Goal: Ask a question

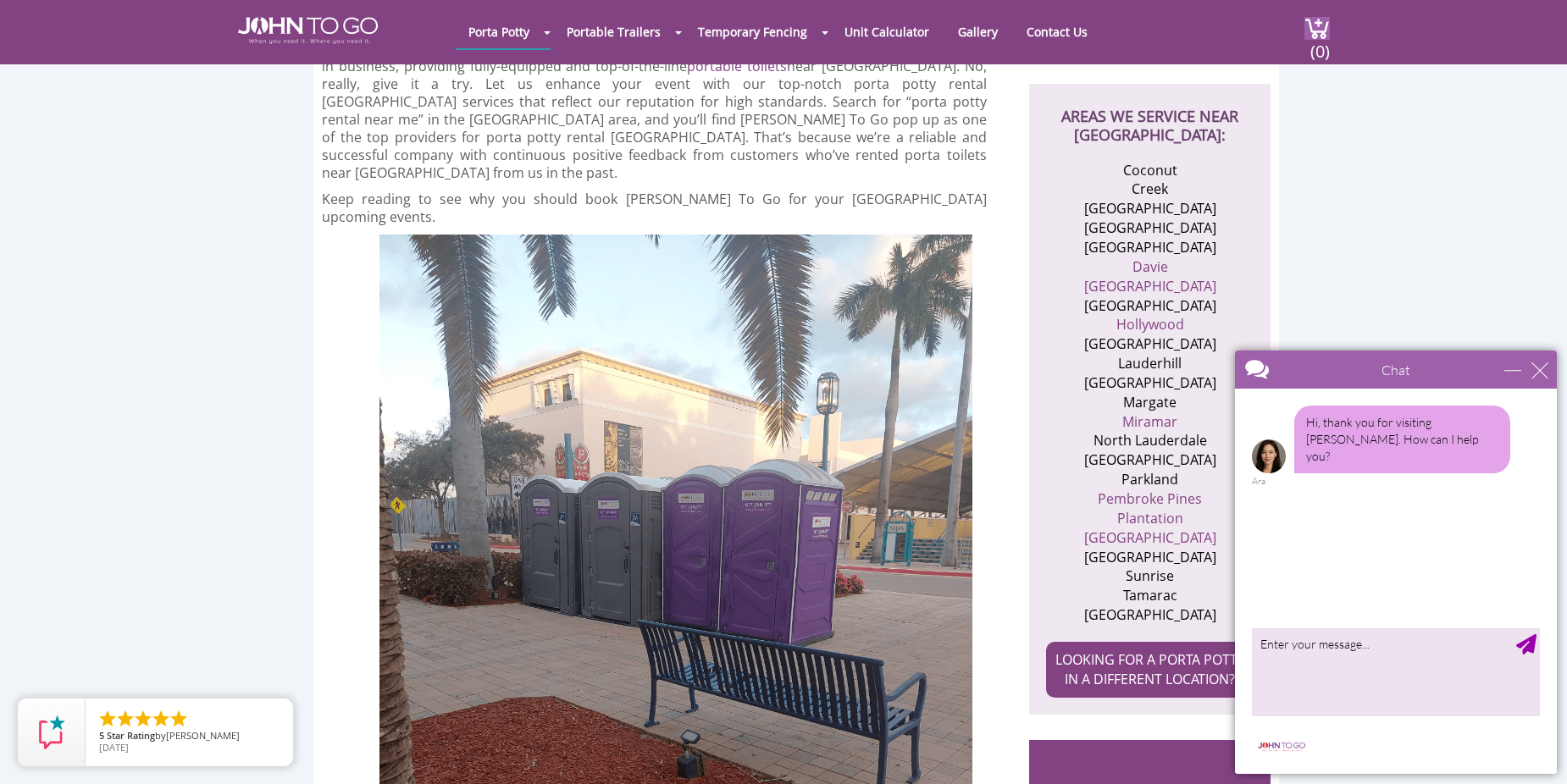
scroll to position [593, 0]
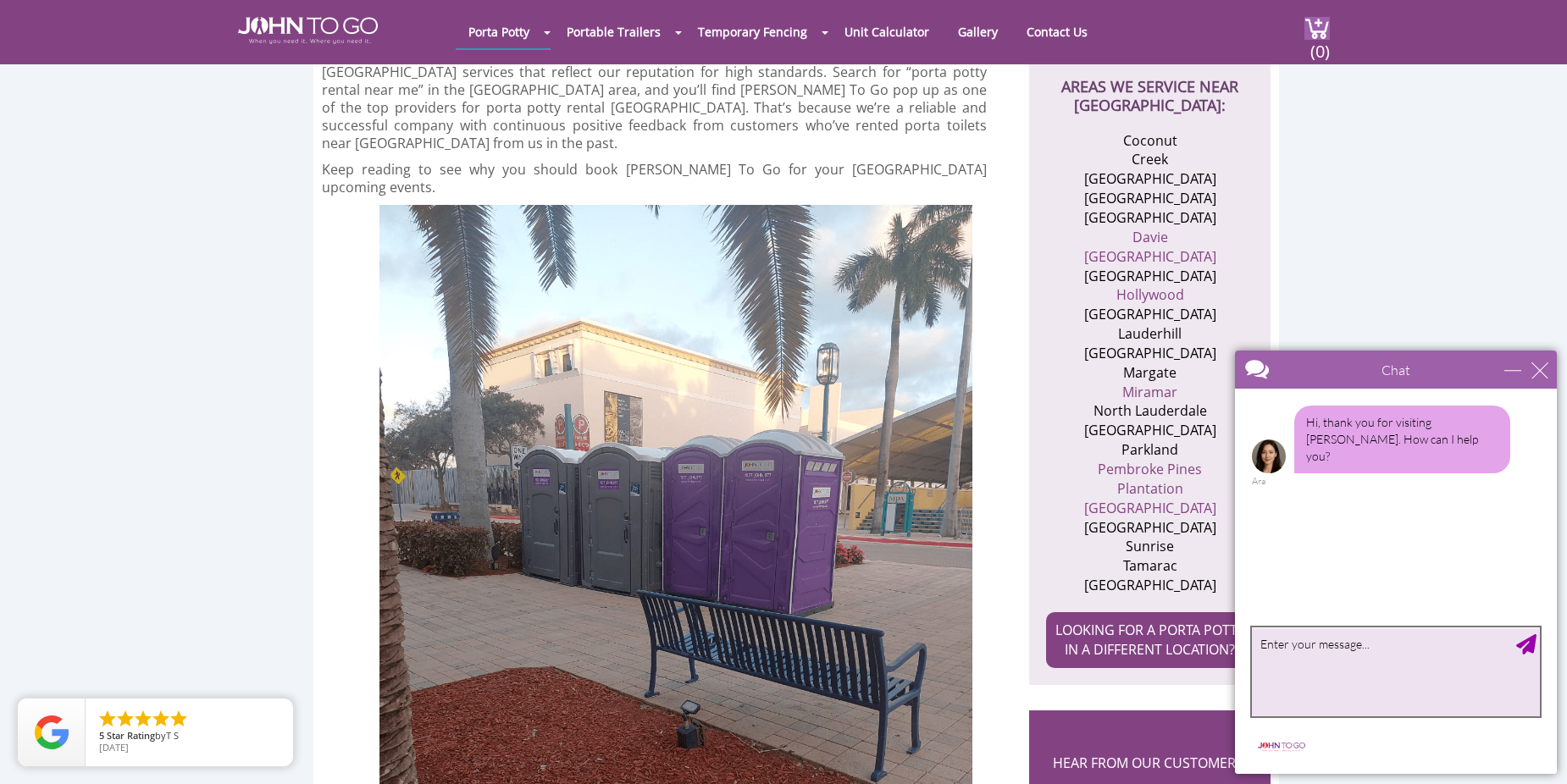
click at [1305, 638] on textarea "type your message" at bounding box center [1396, 672] width 288 height 89
type textarea "Looking for a bid for about two months for one port o [PERSON_NAME] on [GEOGRAP…"
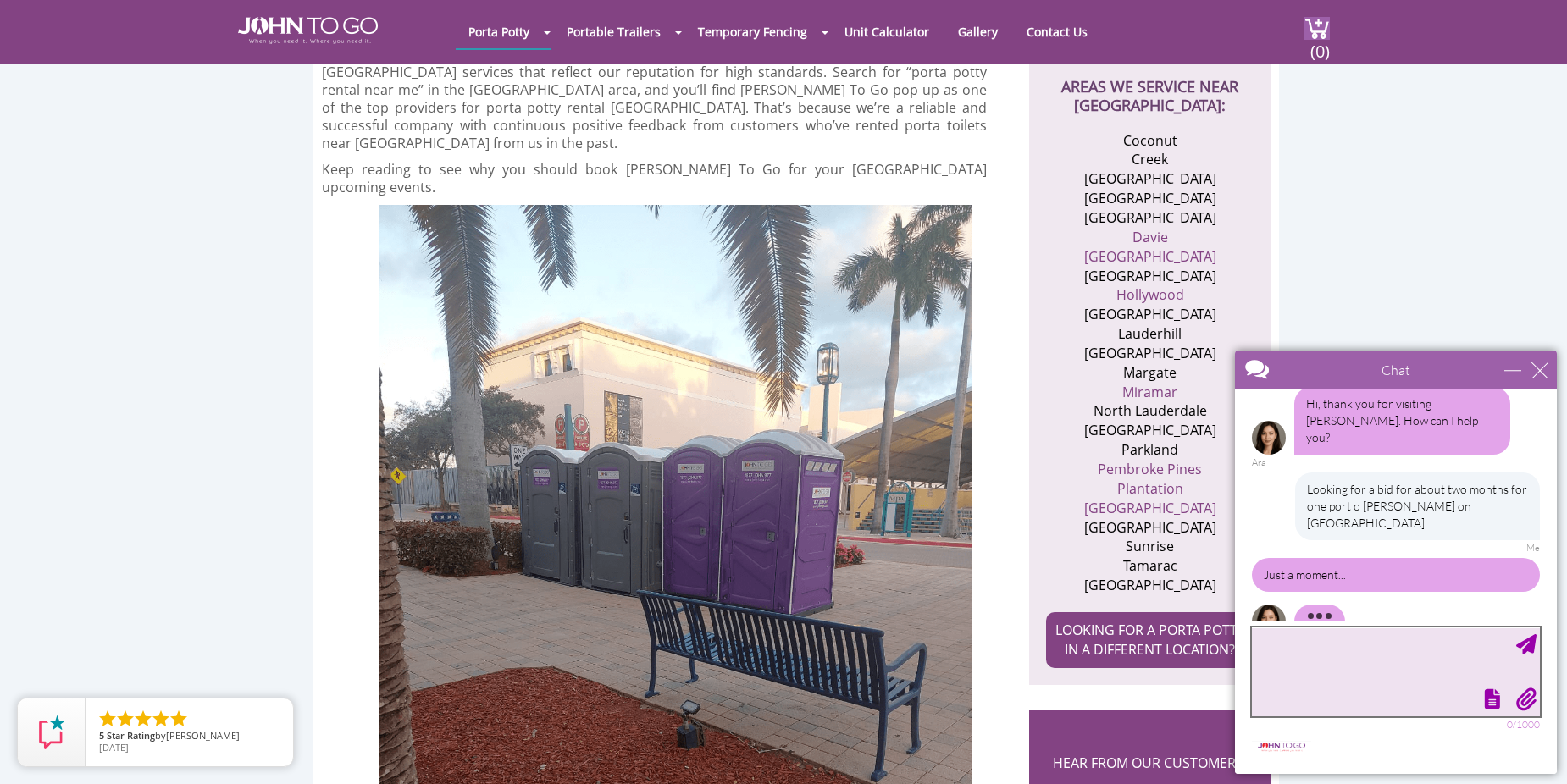
scroll to position [0, 0]
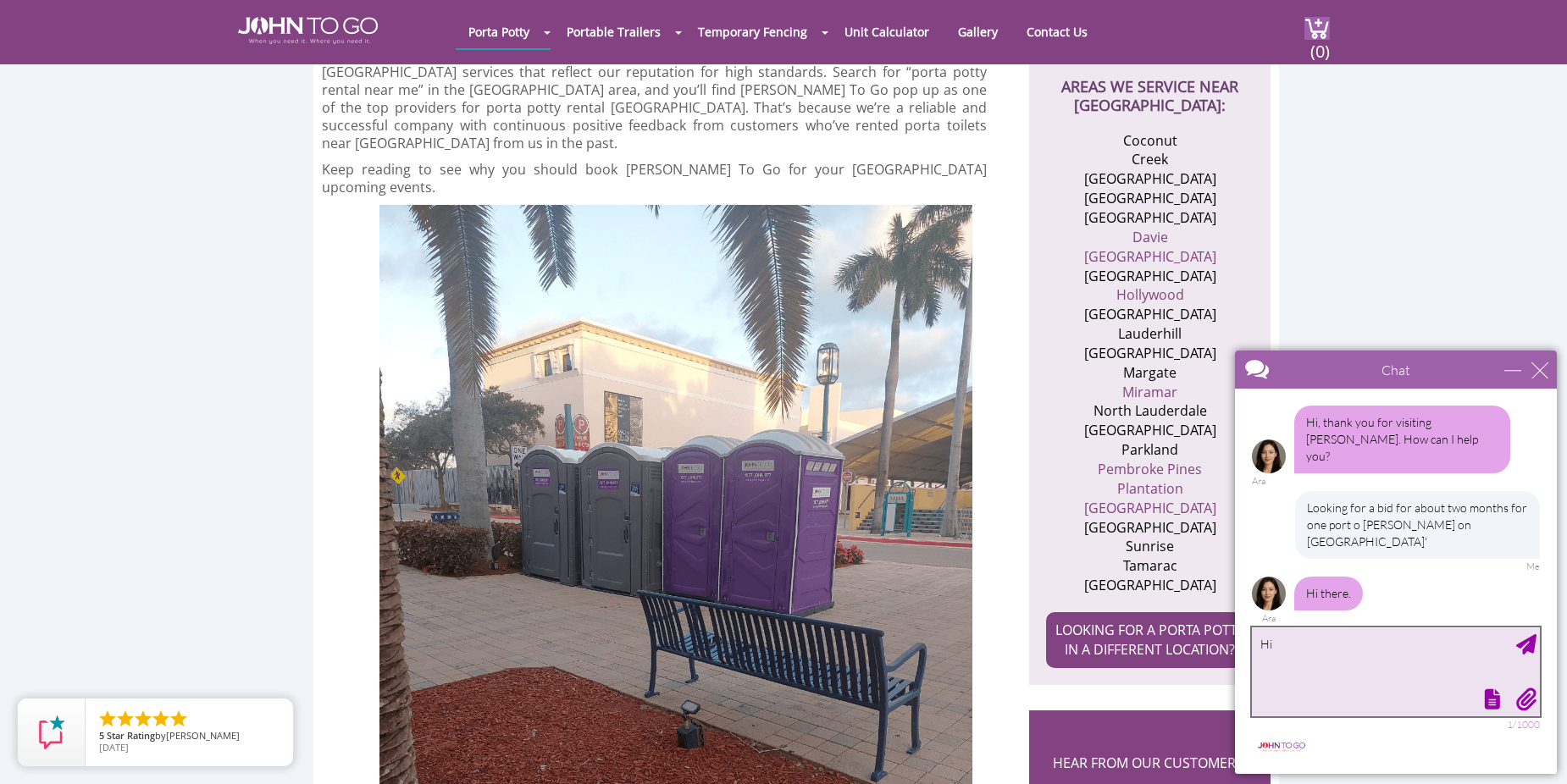
type textarea "Hi"
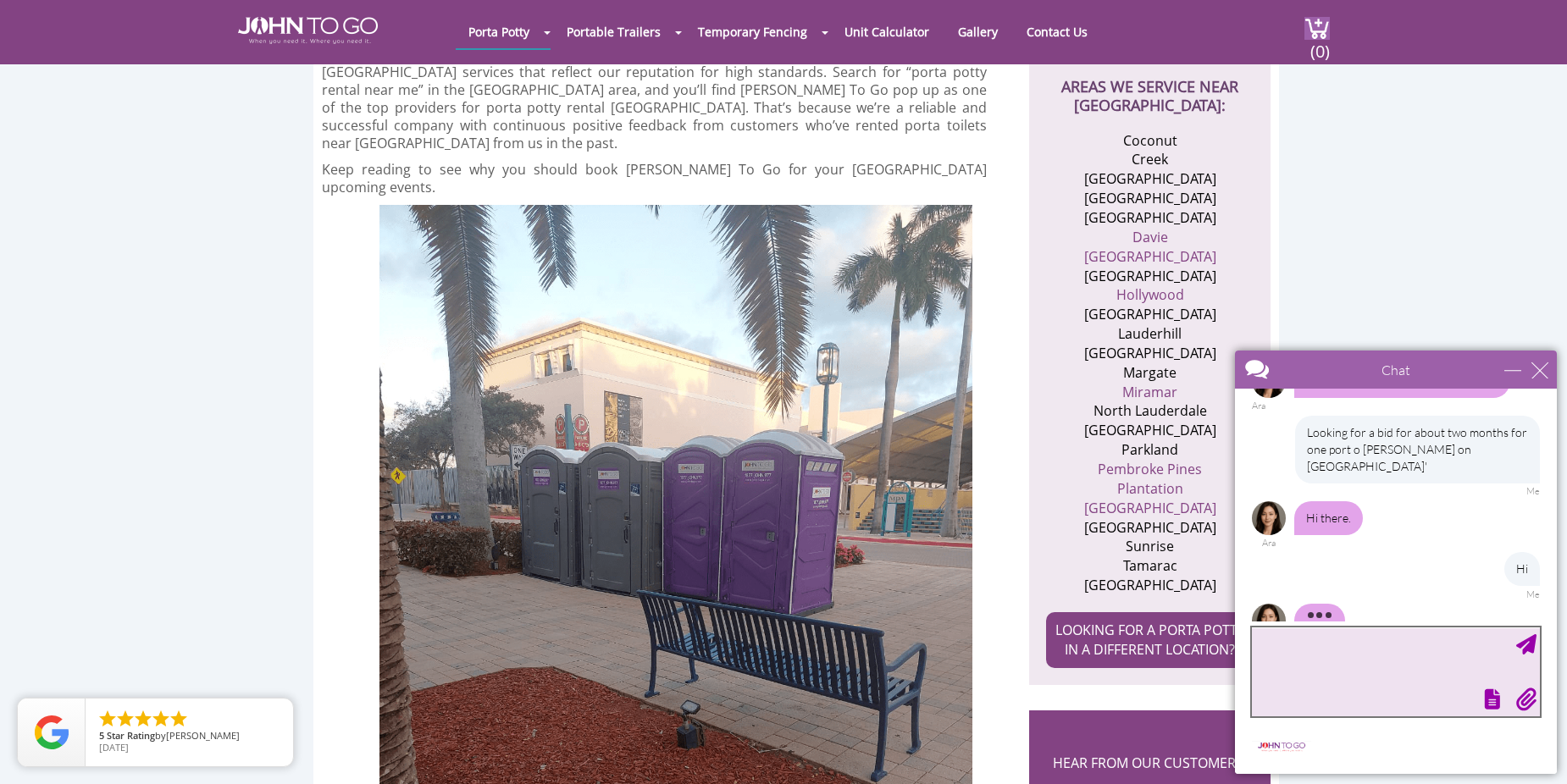
scroll to position [24, 0]
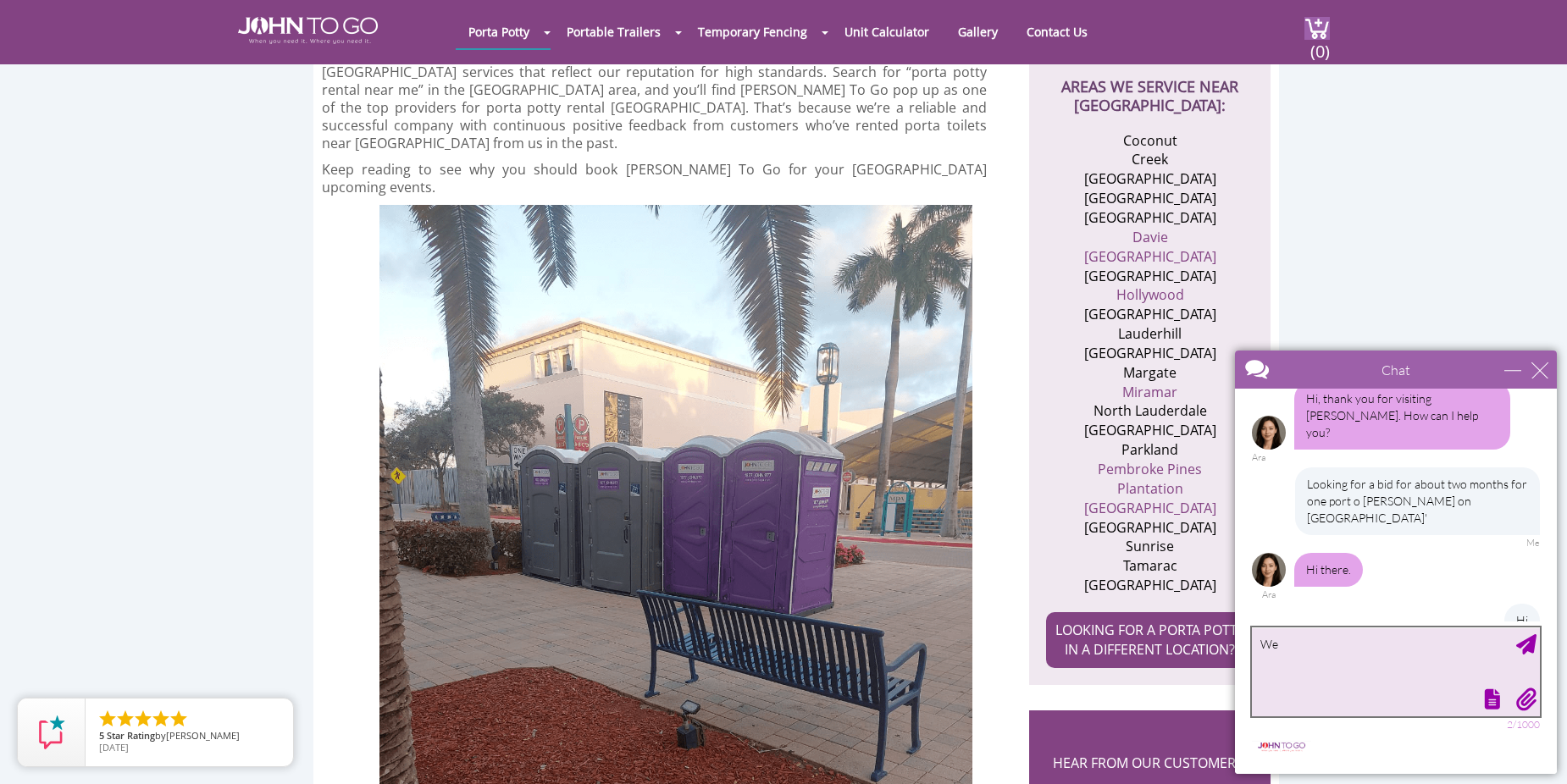
type textarea "W"
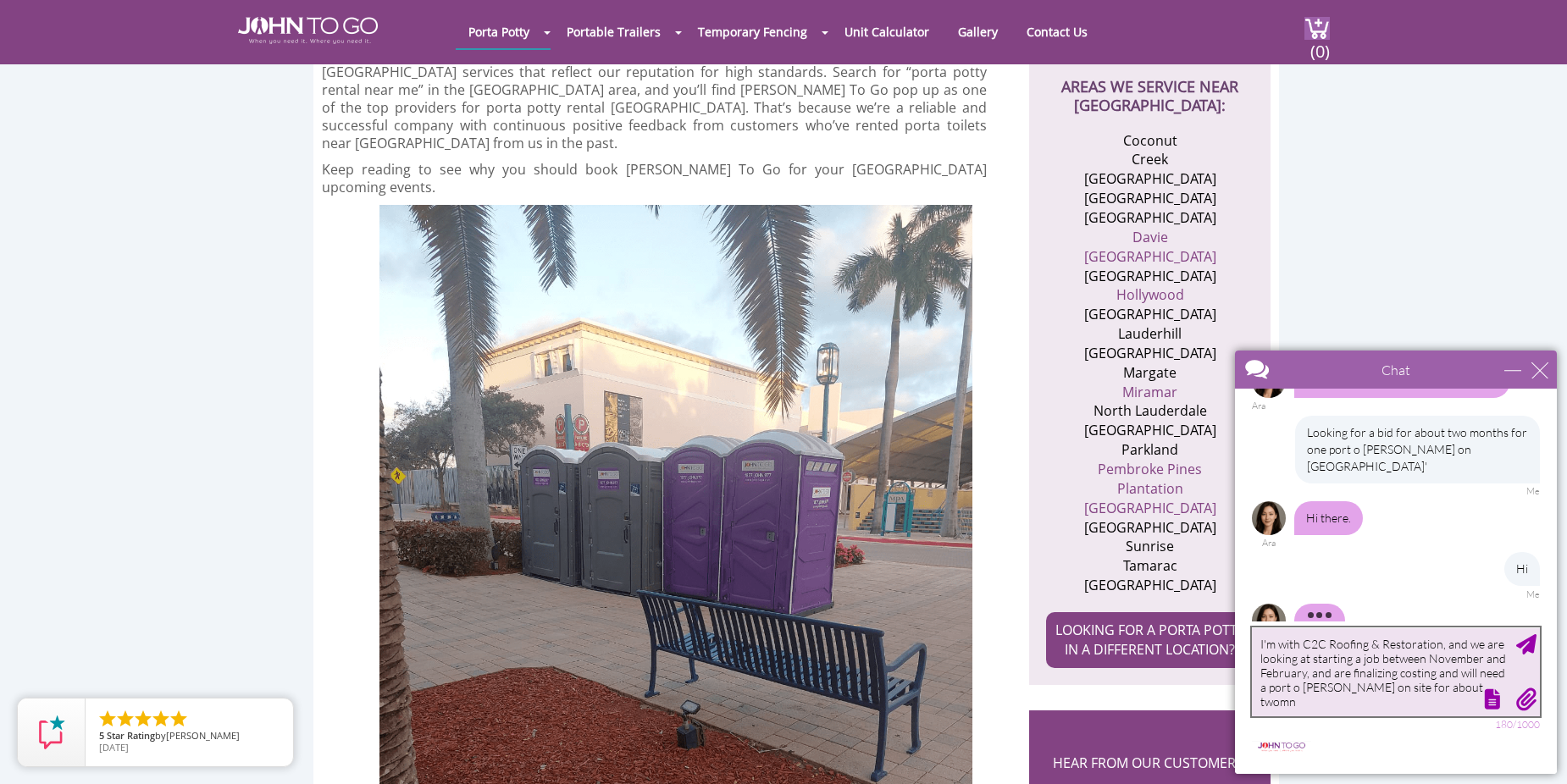
scroll to position [109, 0]
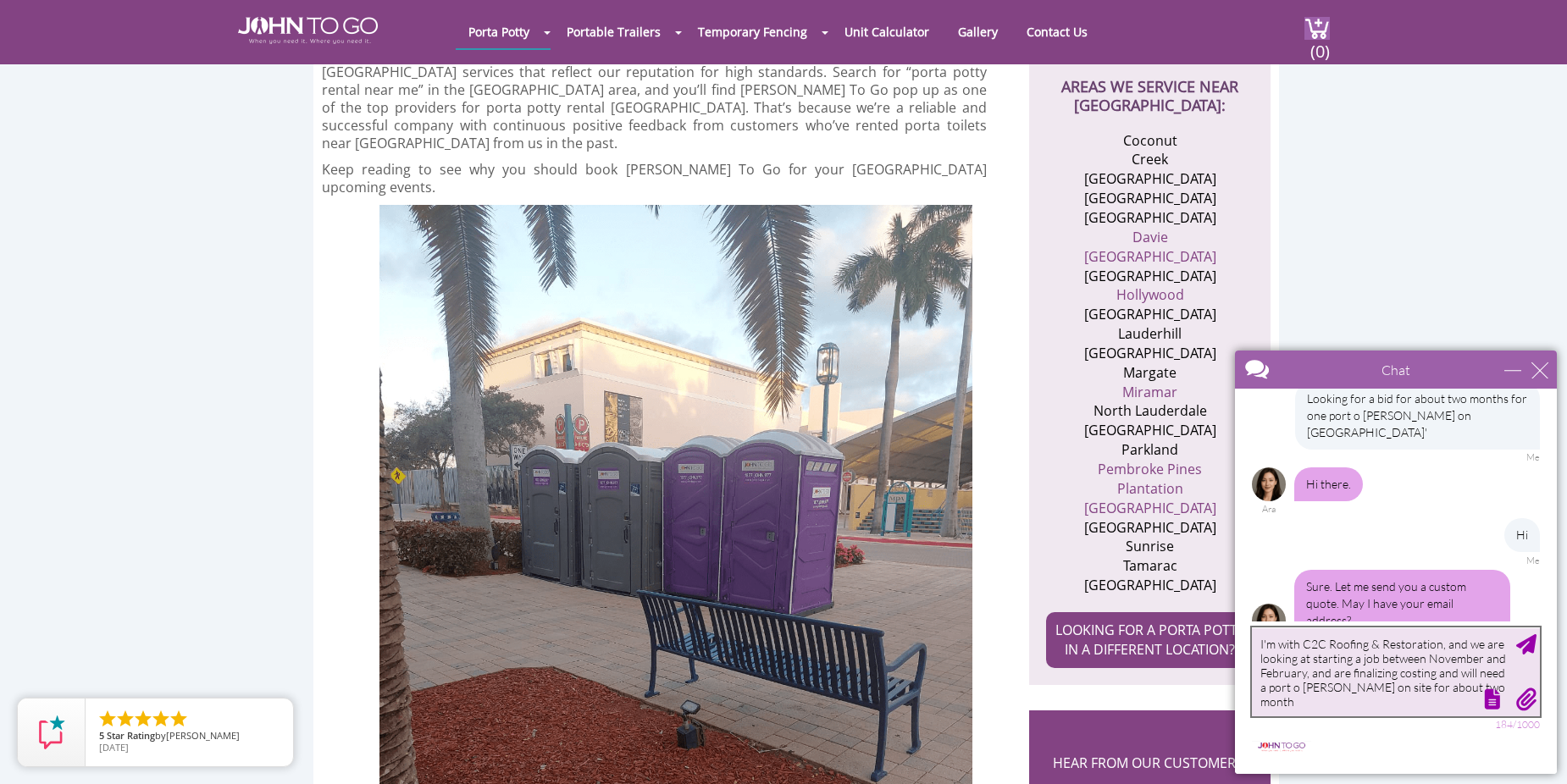
type textarea "I'm with C2C Roofing & Restoration, and we are looking at starting a job betwee…"
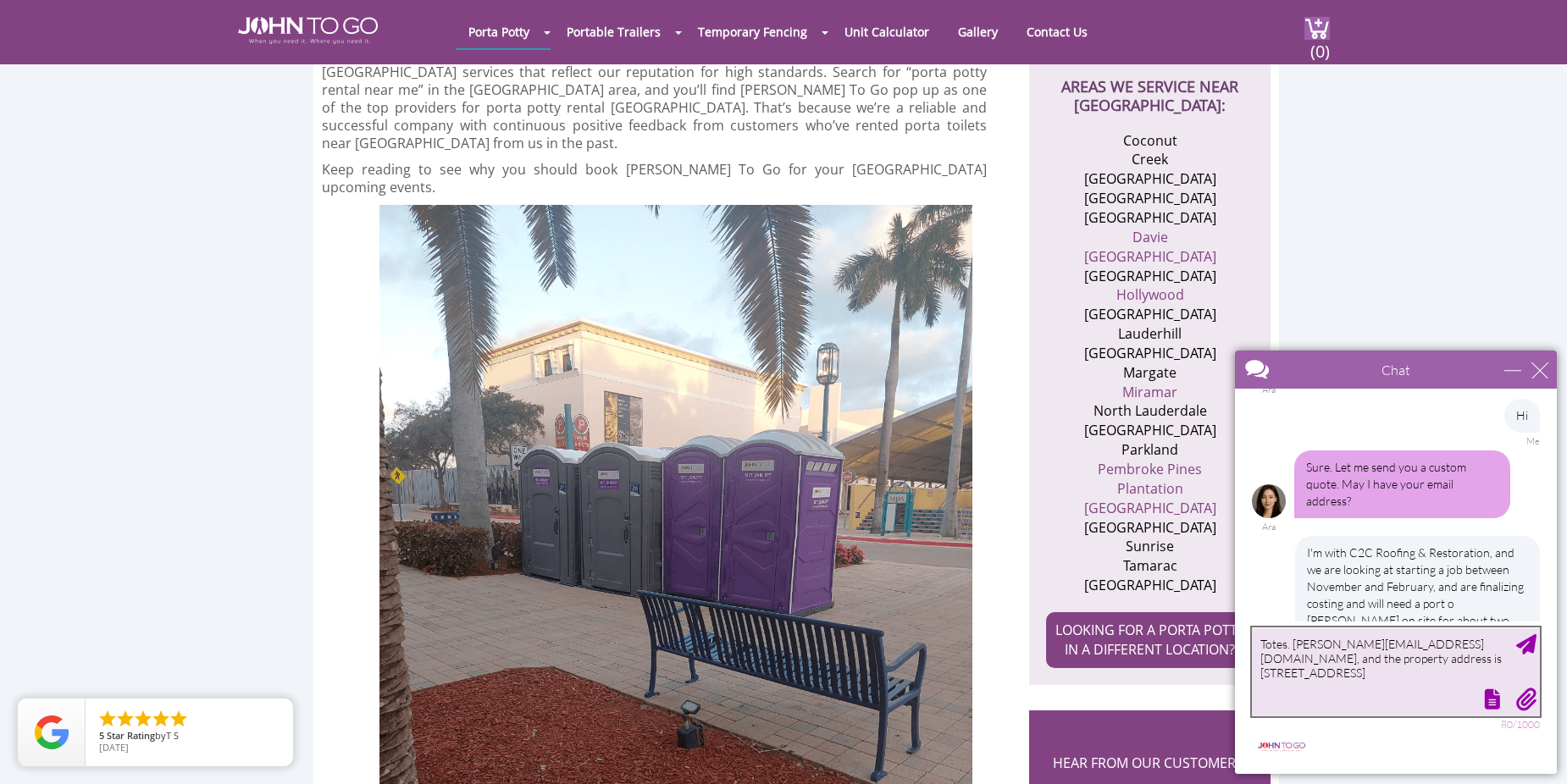
scroll to position [280, 0]
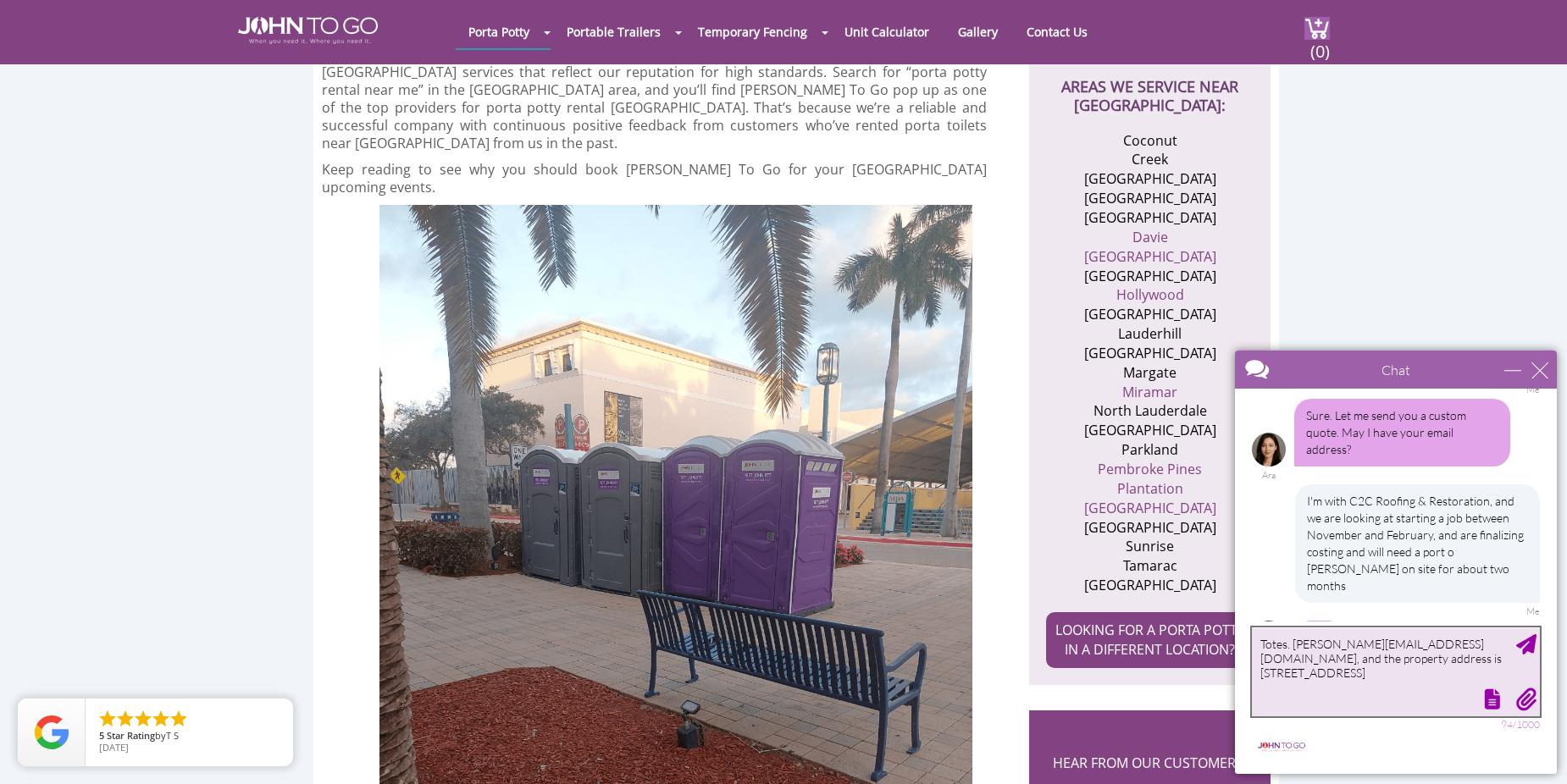
type textarea "Totes. [PERSON_NAME][EMAIL_ADDRESS][DOMAIN_NAME], and the property address is […"
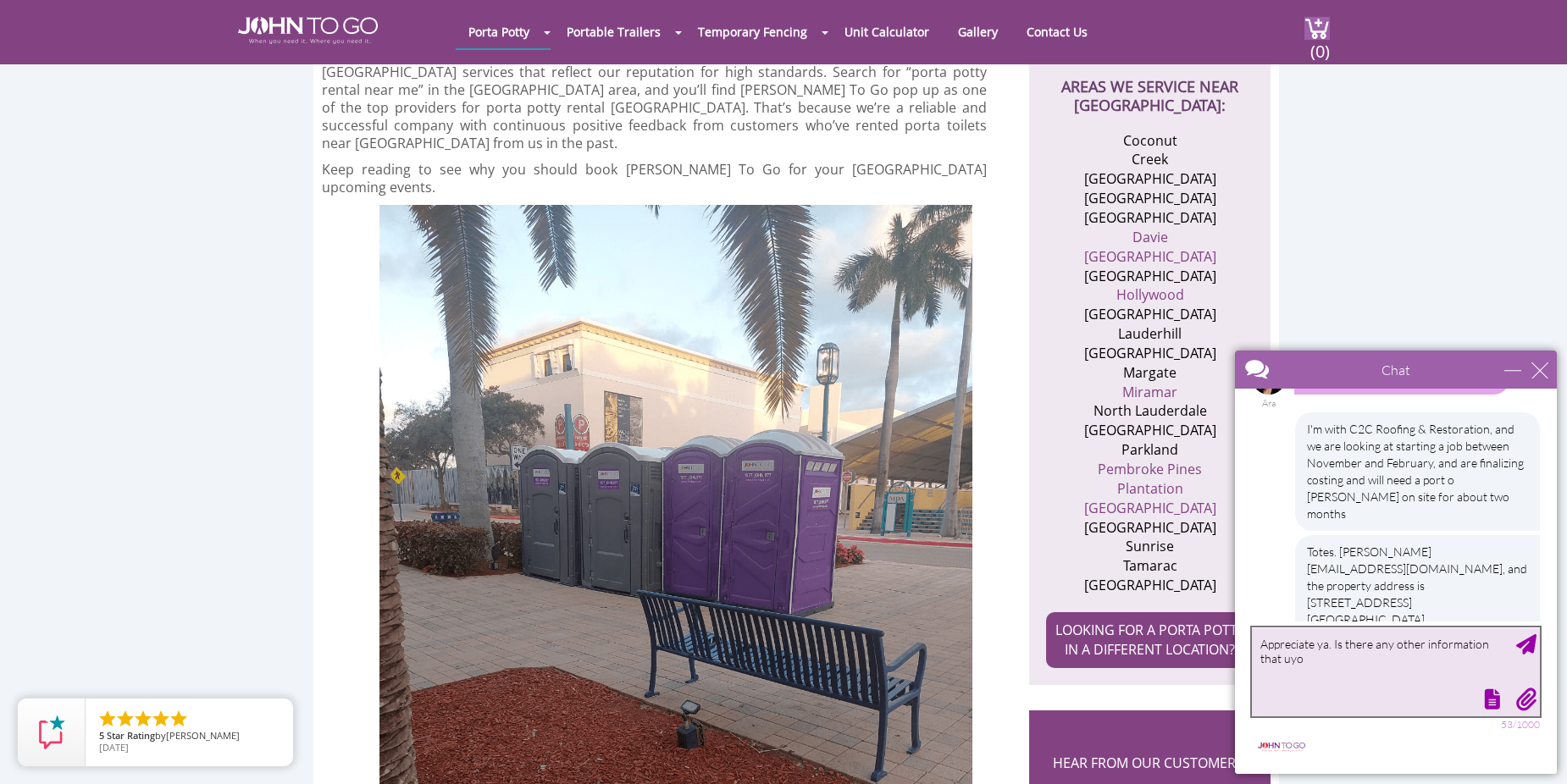
scroll to position [404, 0]
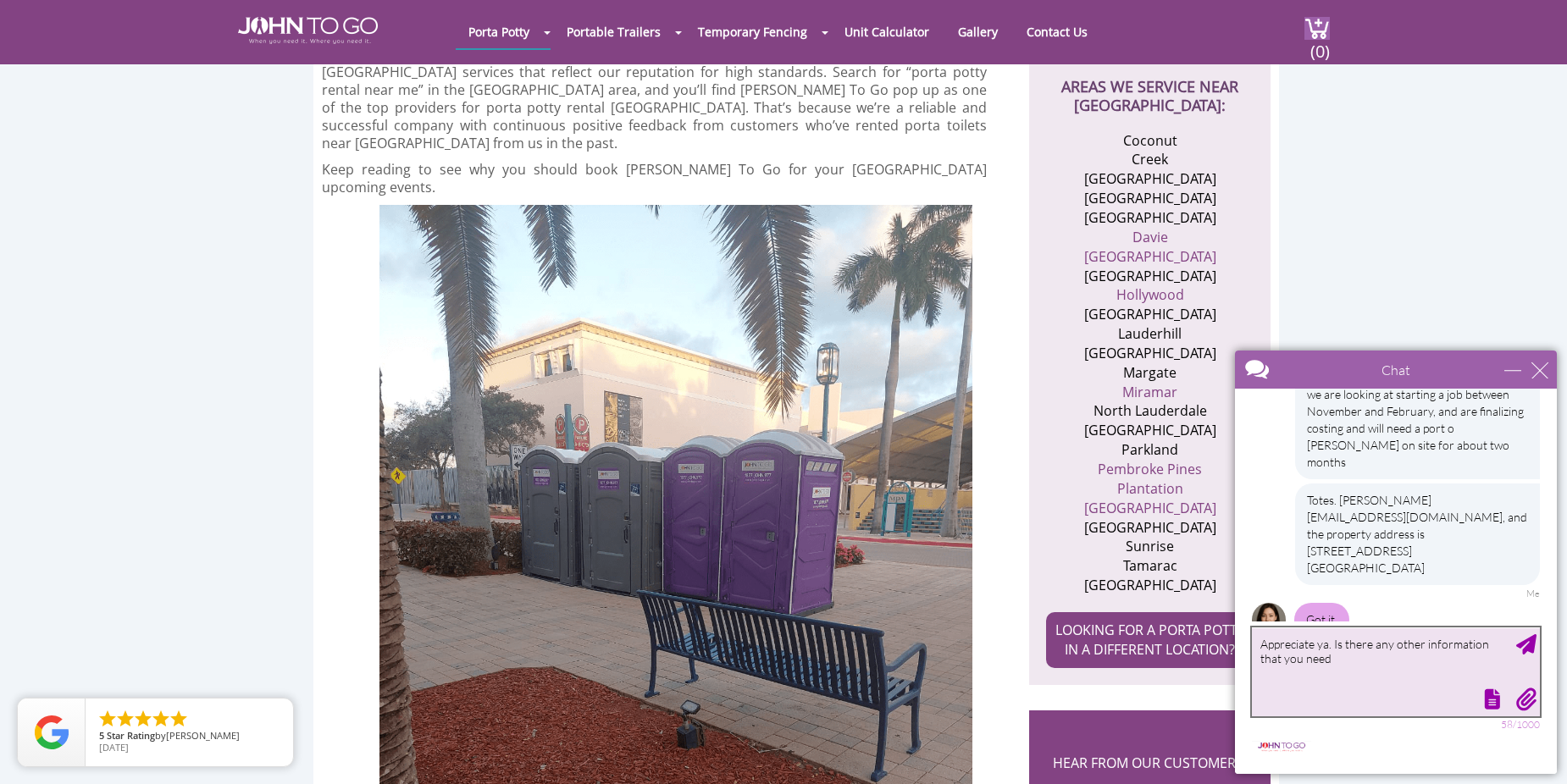
type textarea "Appreciate ya. Is there any other information that you need?"
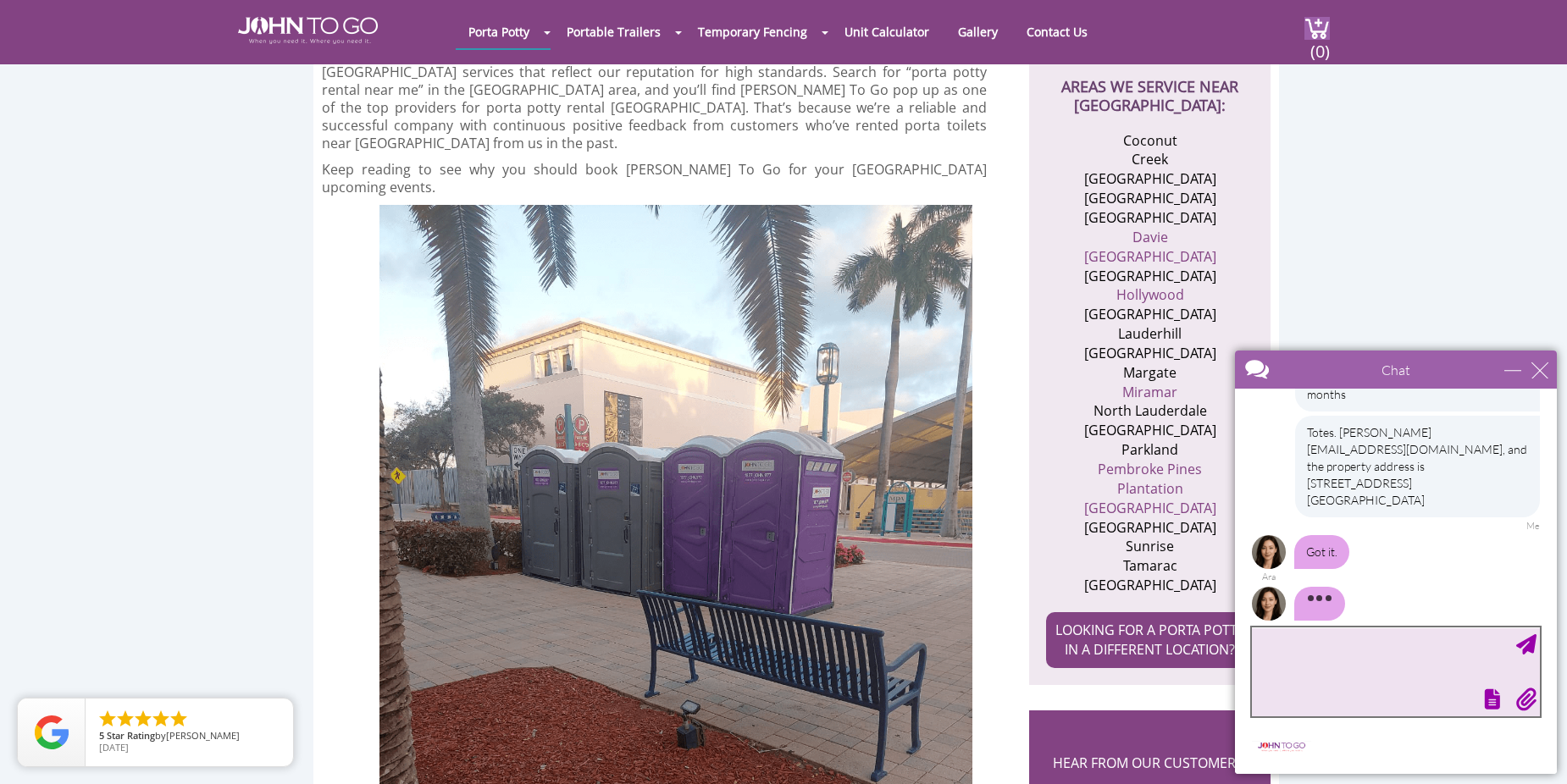
scroll to position [488, 0]
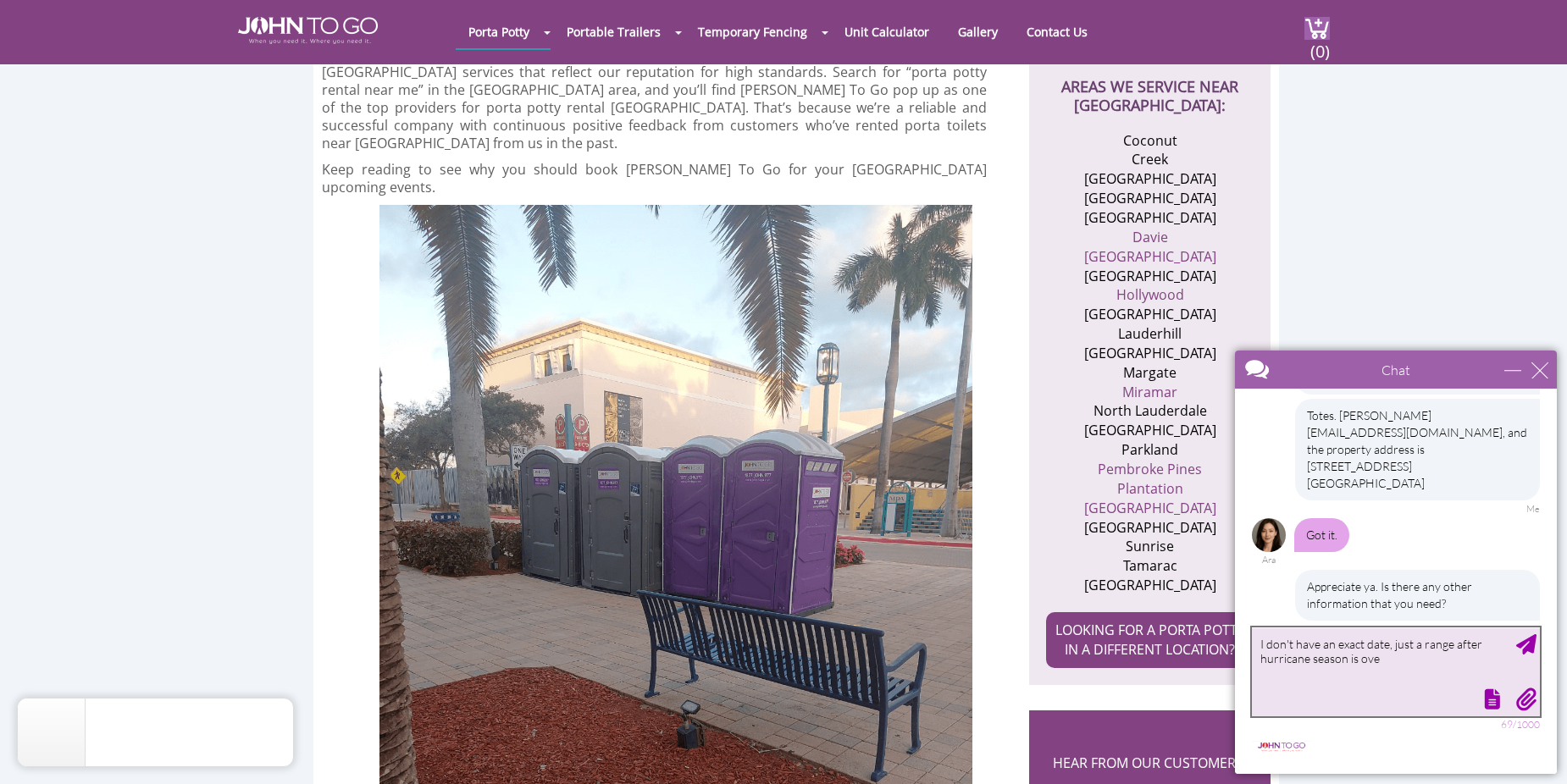
type textarea "I don't have an exact date, just a range after hurricane season is over"
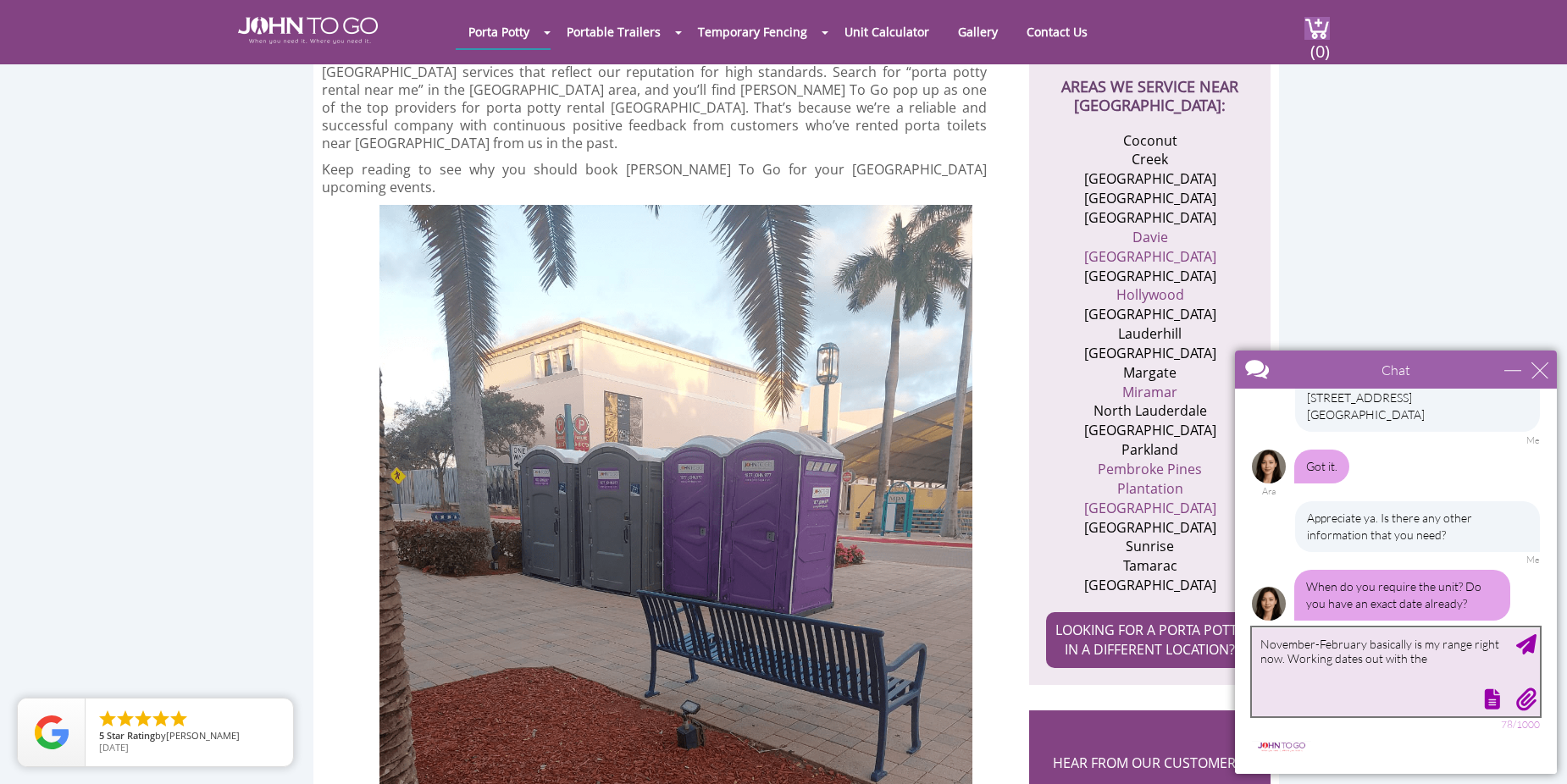
scroll to position [609, 0]
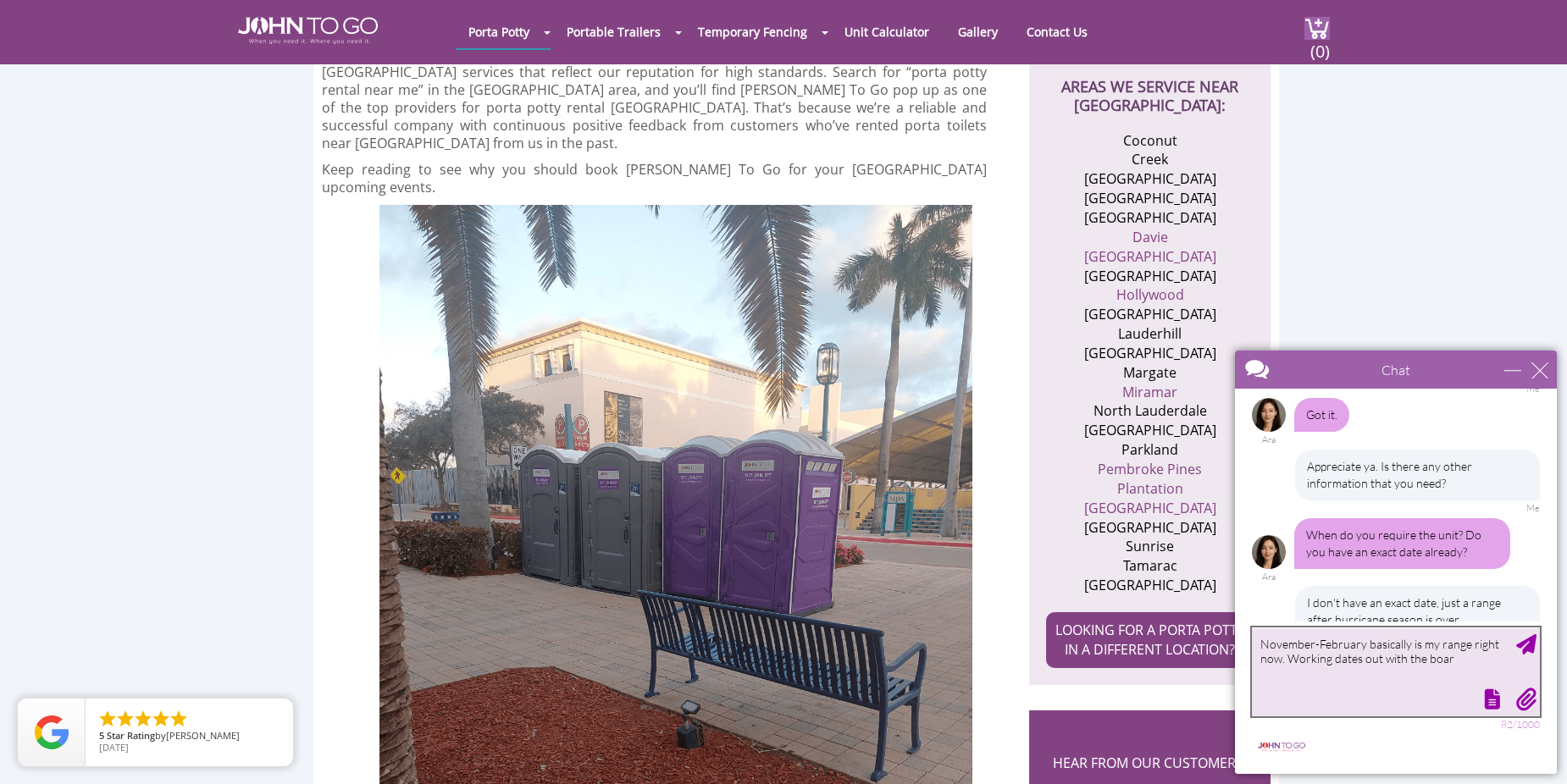
type textarea "November-February basically is my range right now. Working dates out with the b…"
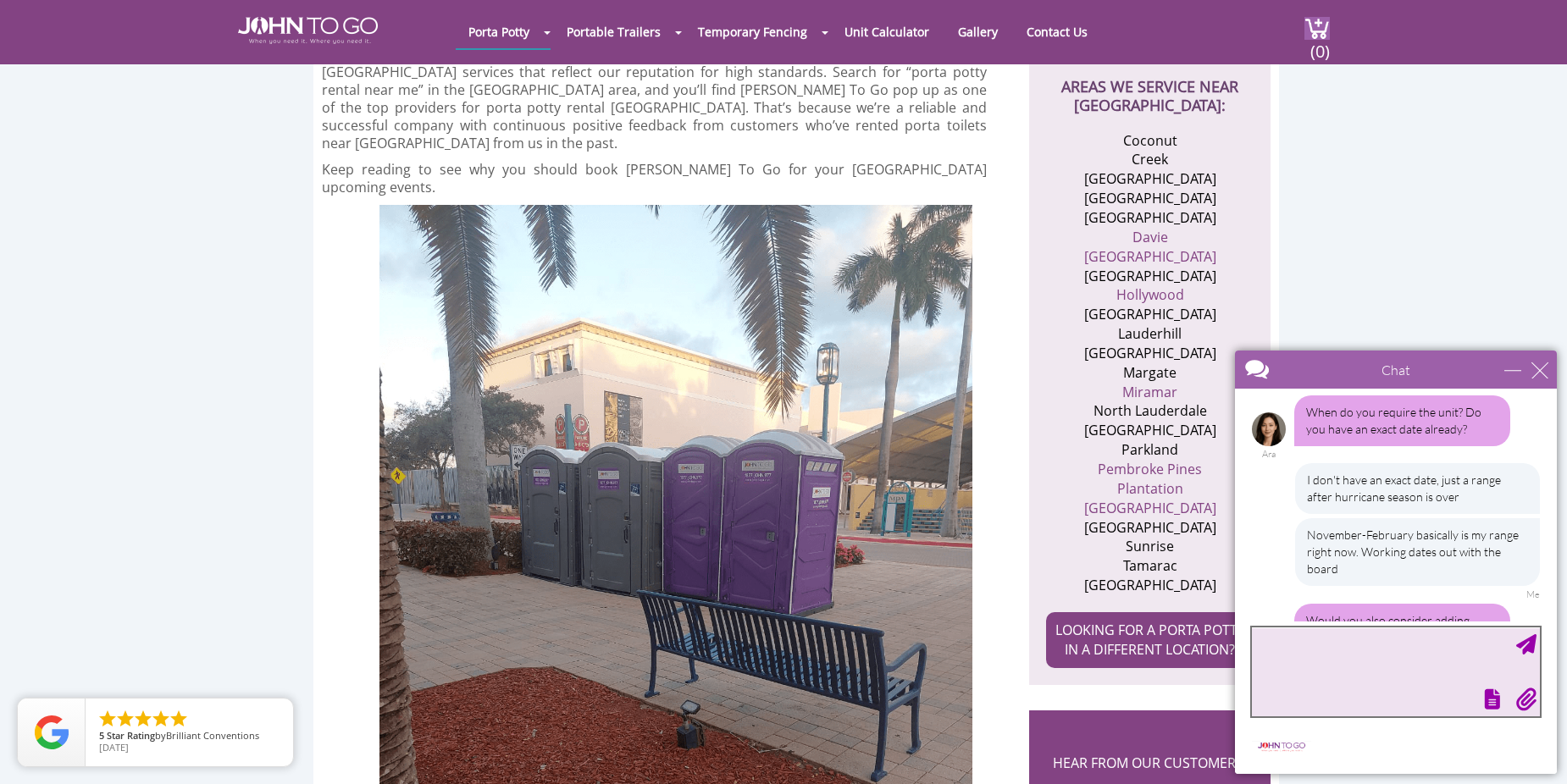
scroll to position [770, 0]
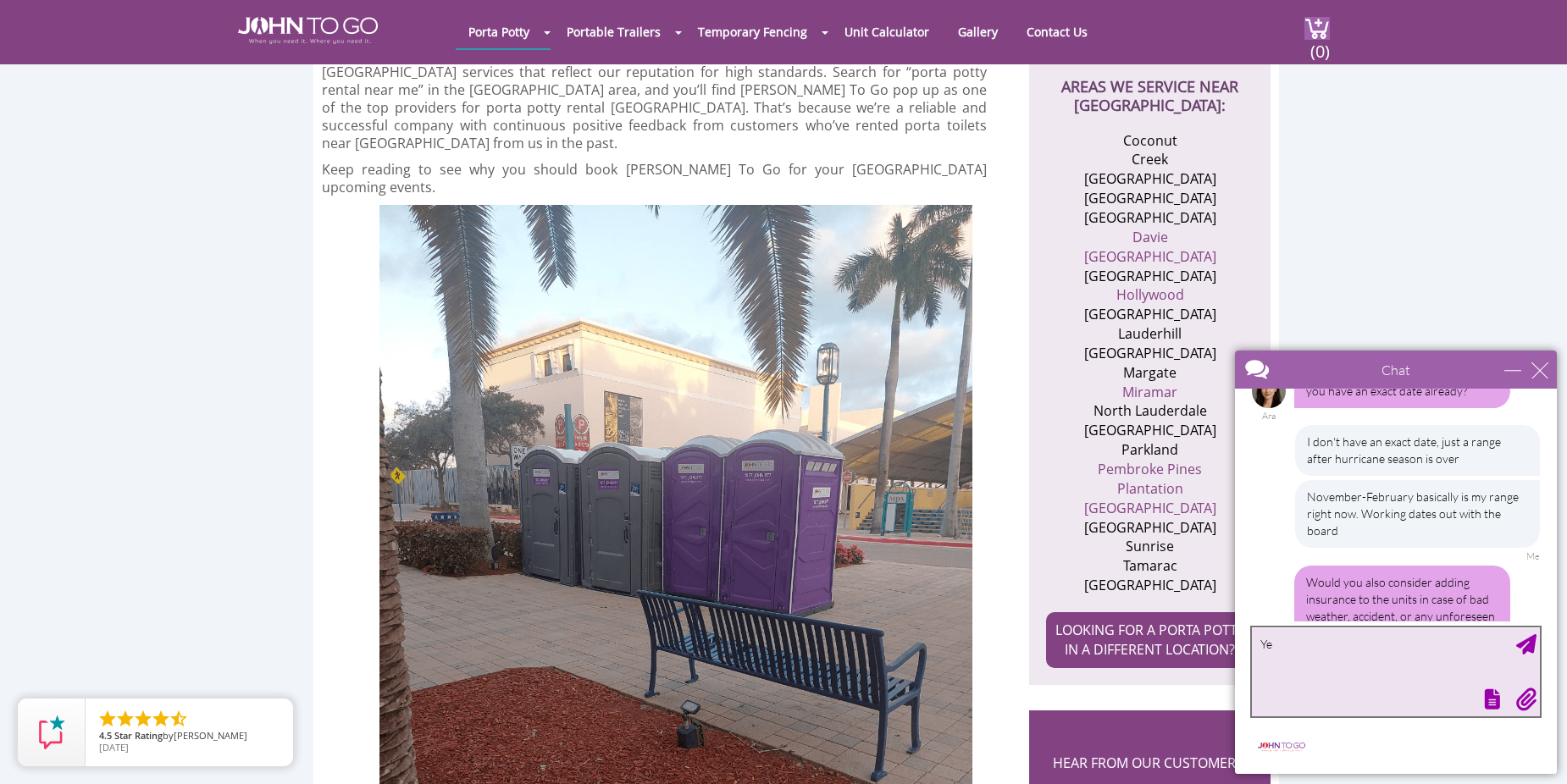
type textarea "Yes"
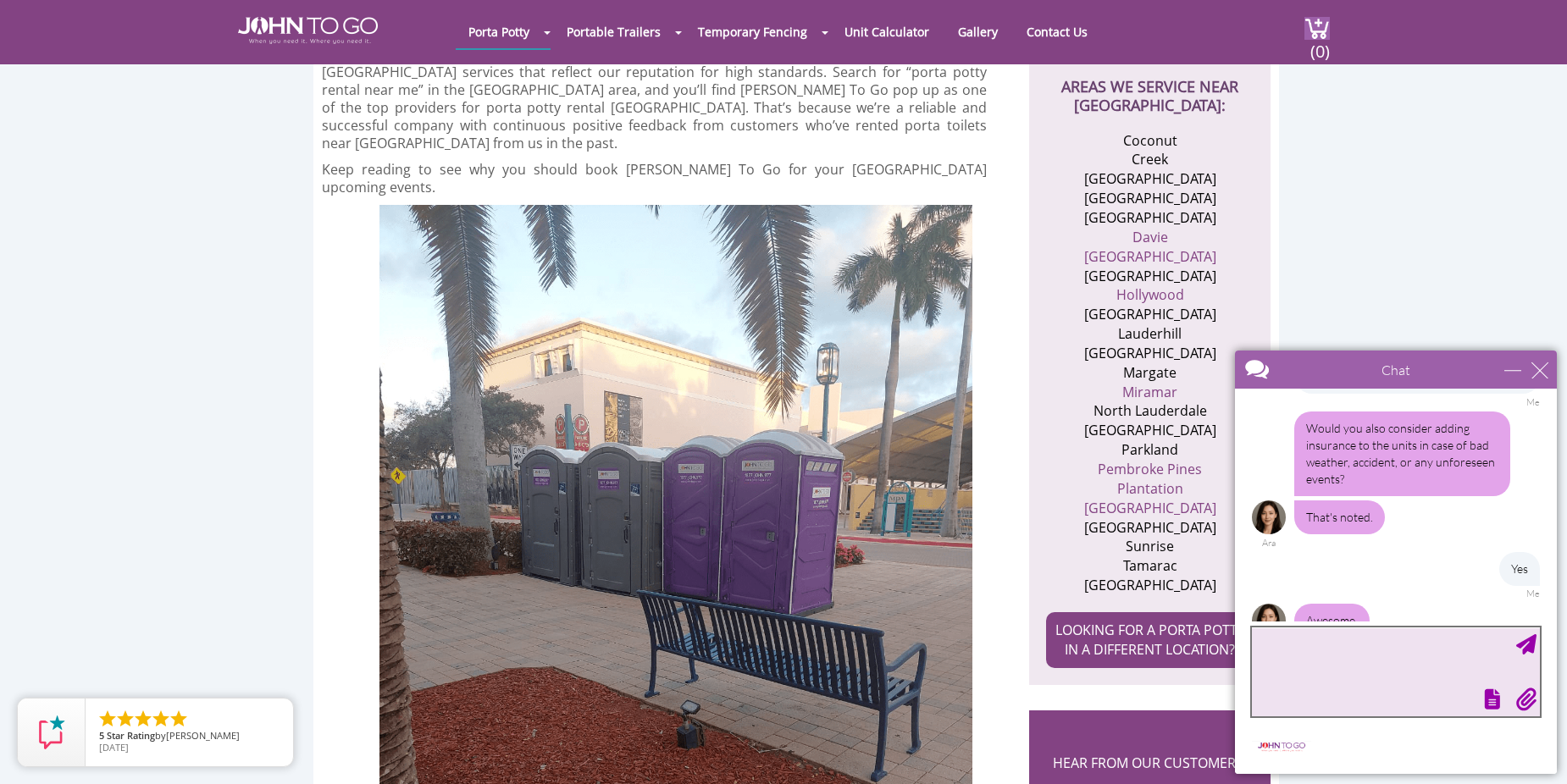
scroll to position [962, 0]
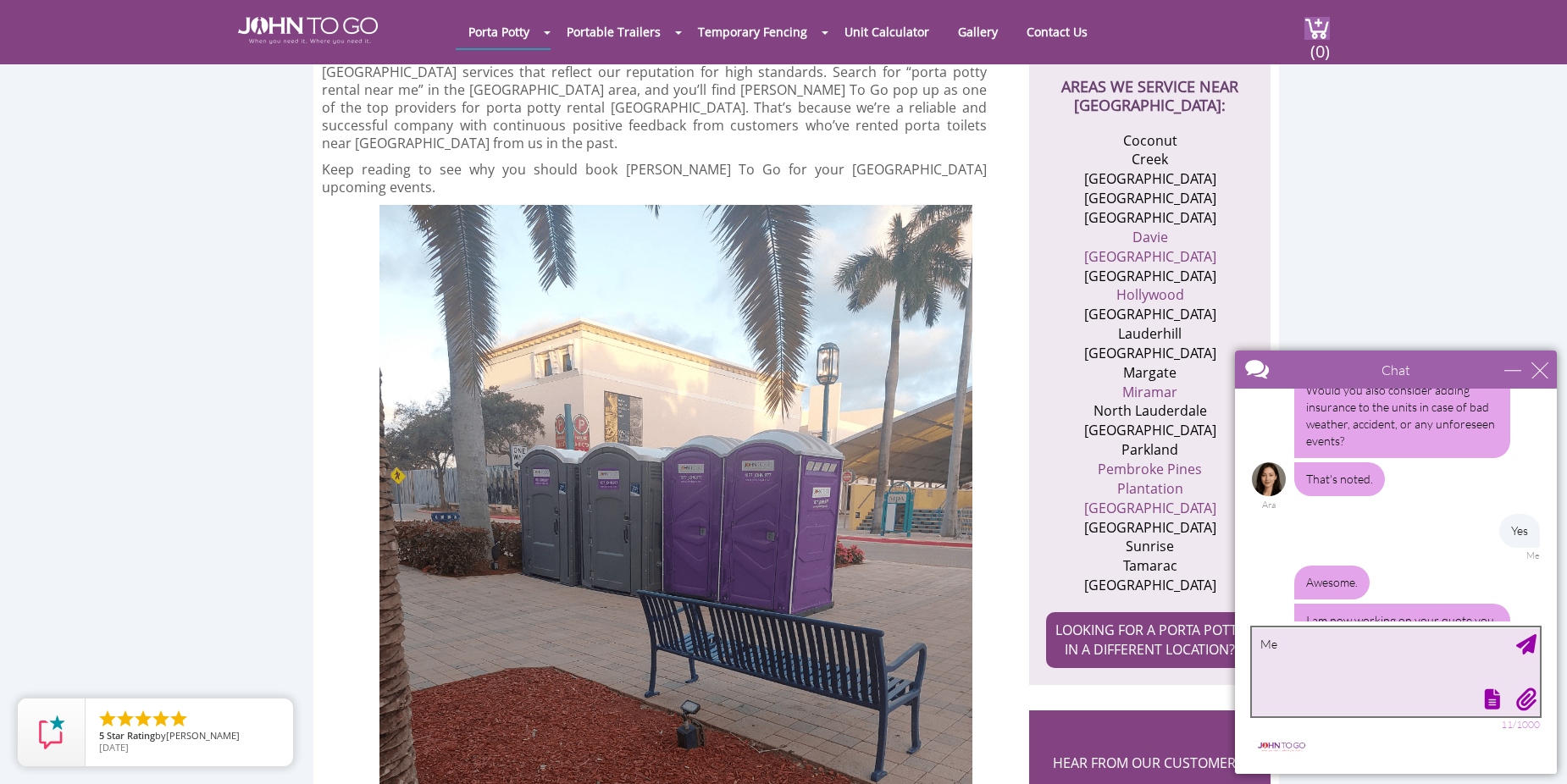
type textarea "M"
type textarea "L"
type textarea "C2C Roofing & Restoration, 941.285.0118, my name is [PERSON_NAME], production/m…"
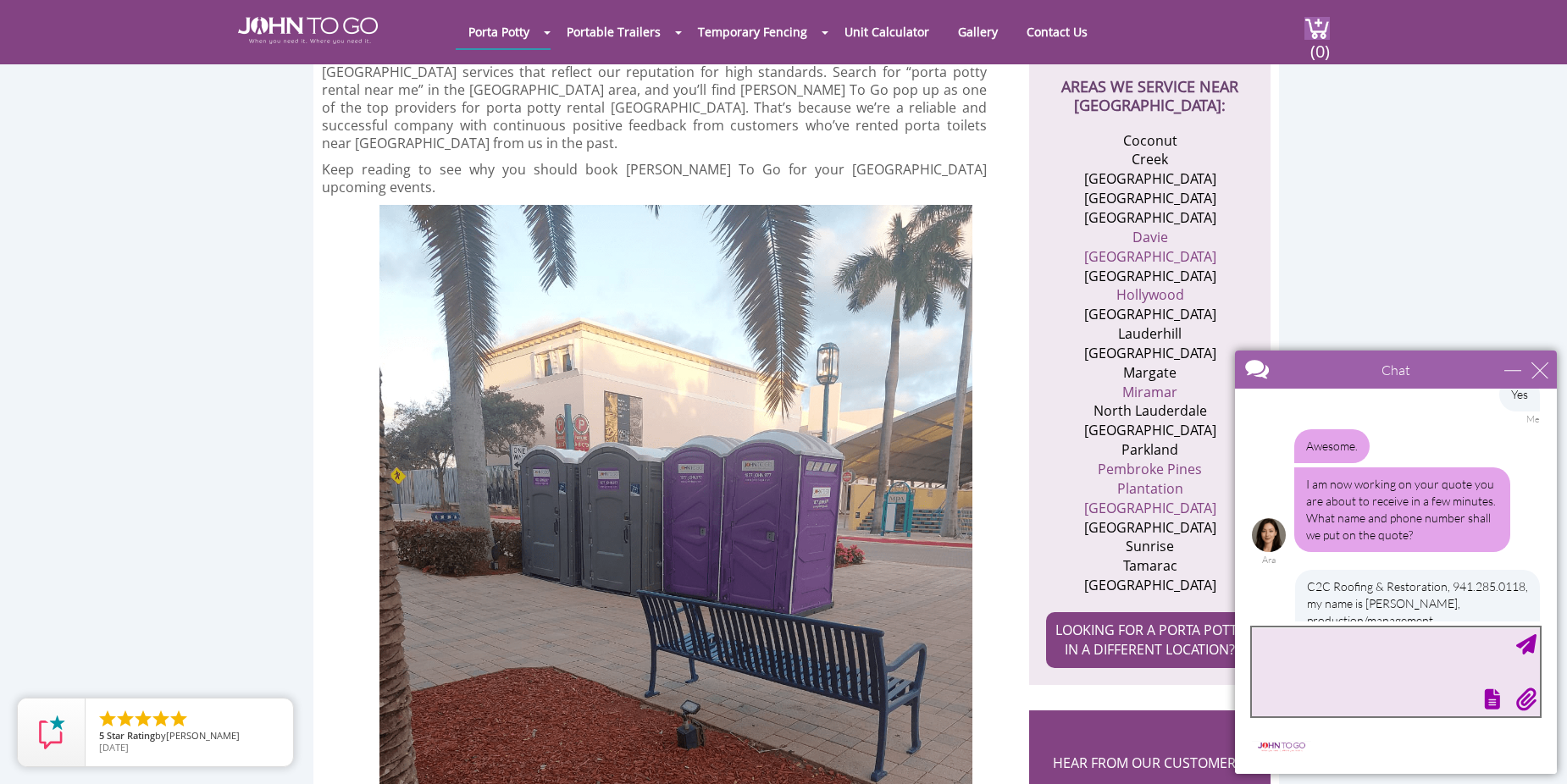
scroll to position [1149, 0]
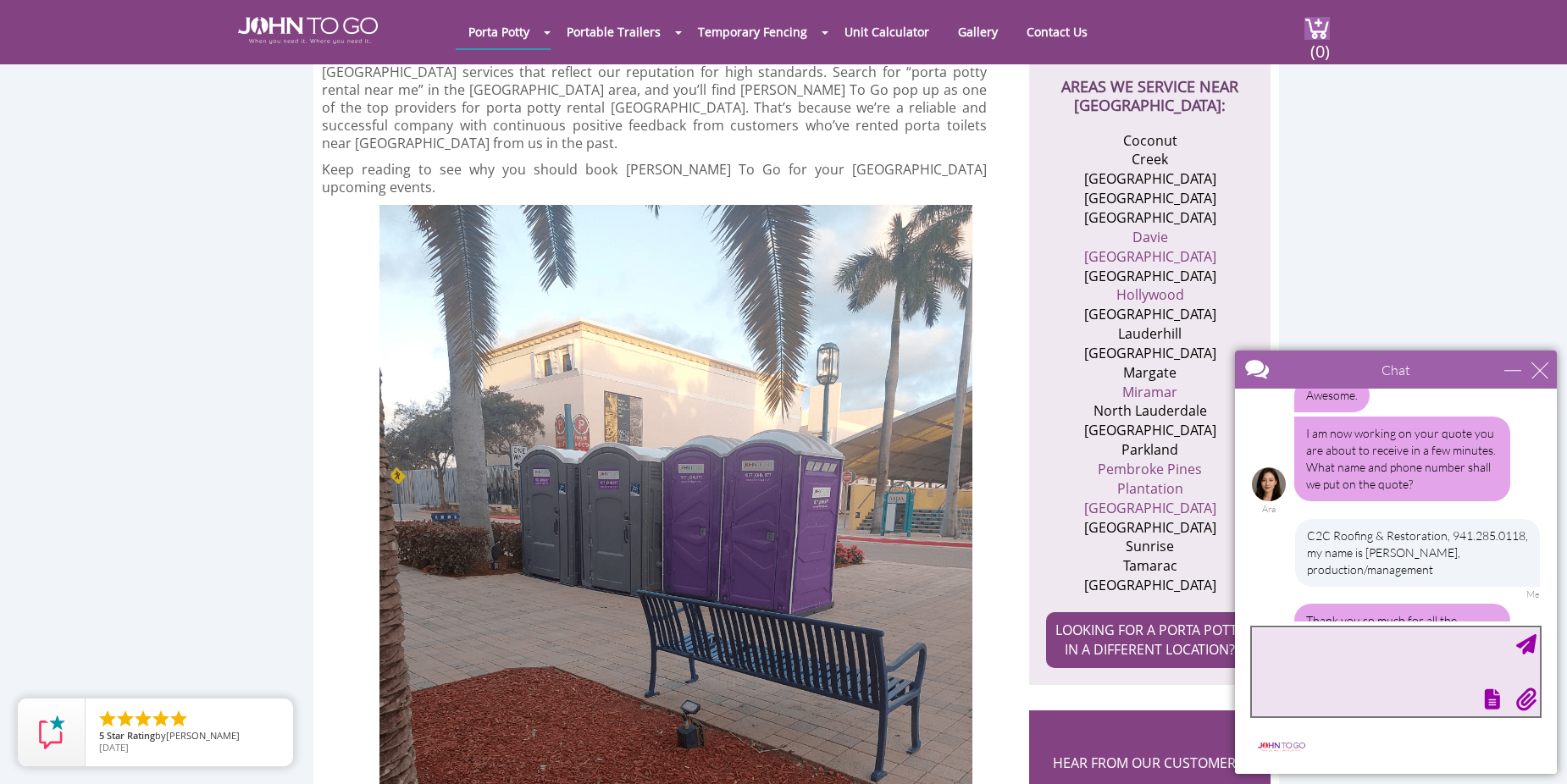
click at [1327, 651] on textarea "type your message" at bounding box center [1396, 672] width 288 height 89
type textarea "I appreciate you, Ara. Truly. This was a breeze."
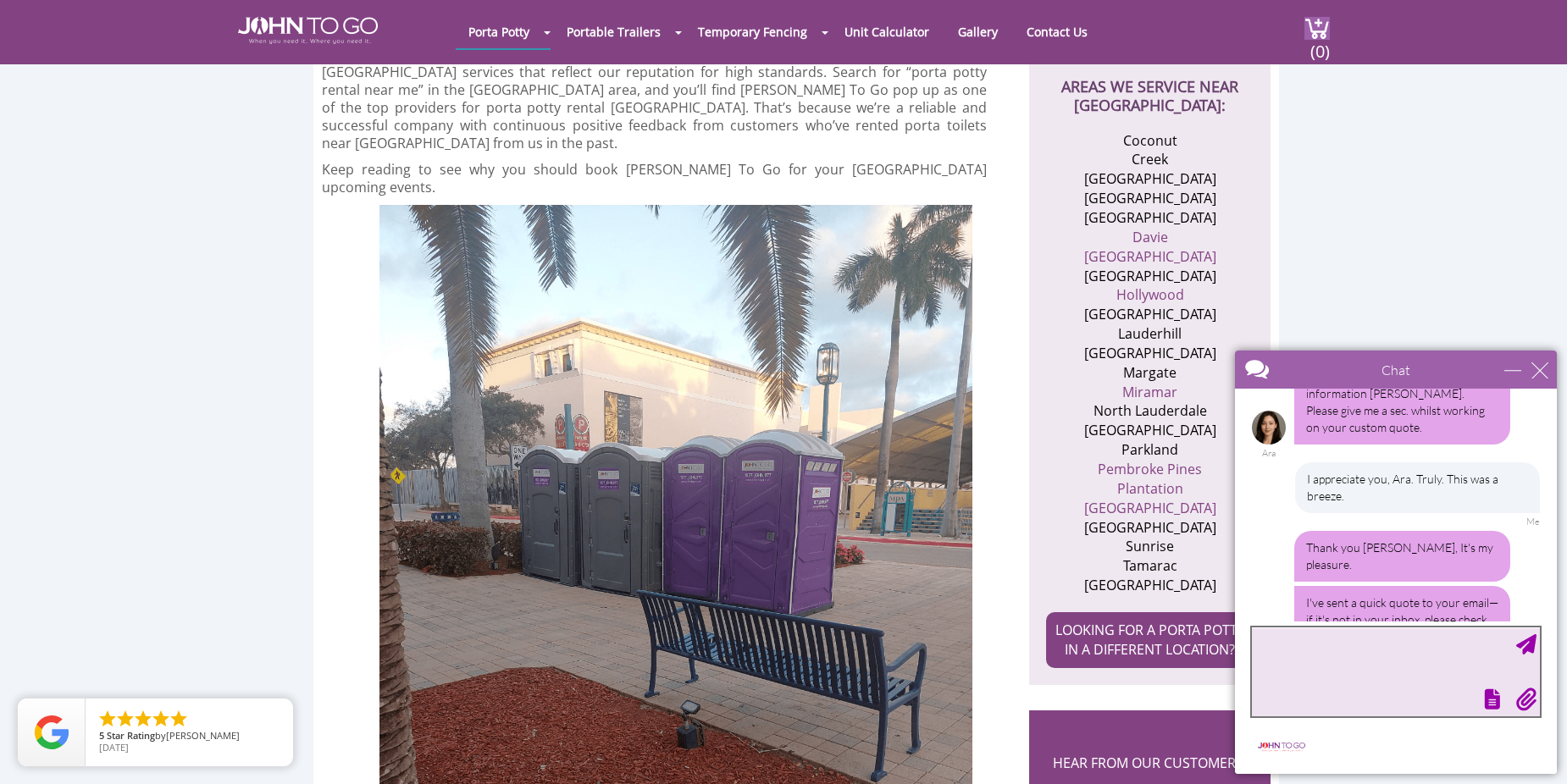
scroll to position [1445, 0]
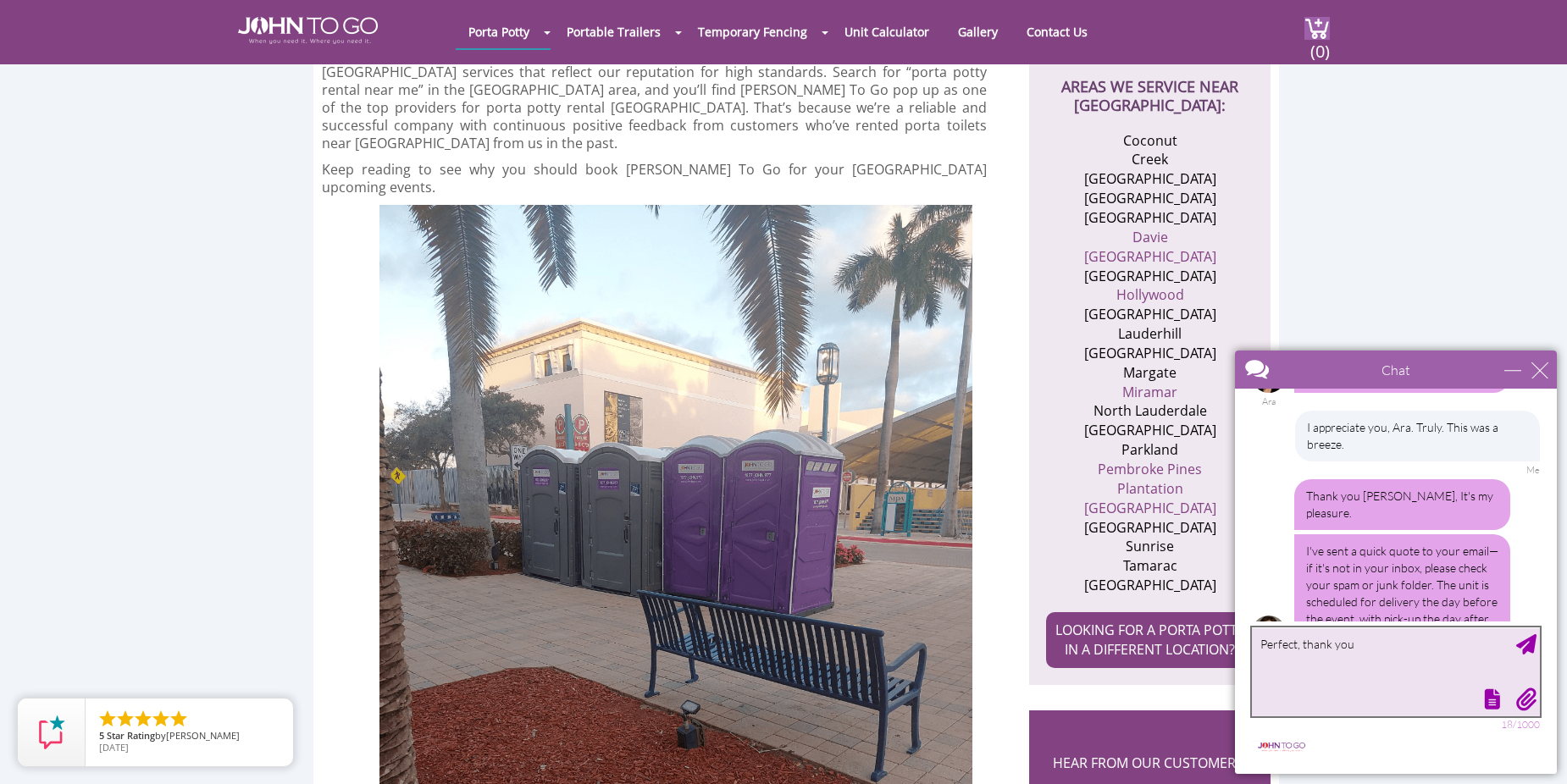
type textarea "Perfect, thank you!"
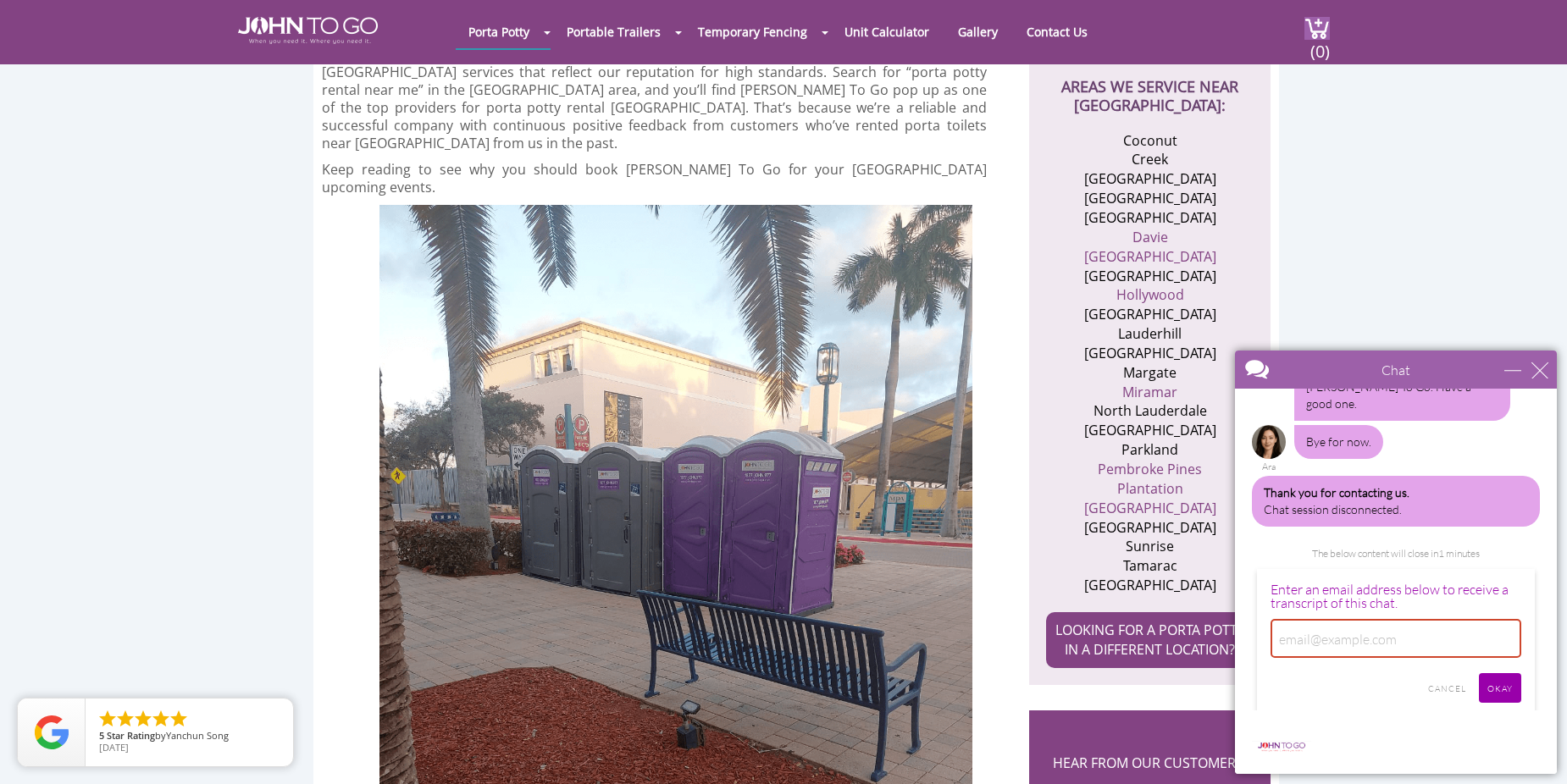
click at [1410, 771] on img at bounding box center [1423, 784] width 27 height 27
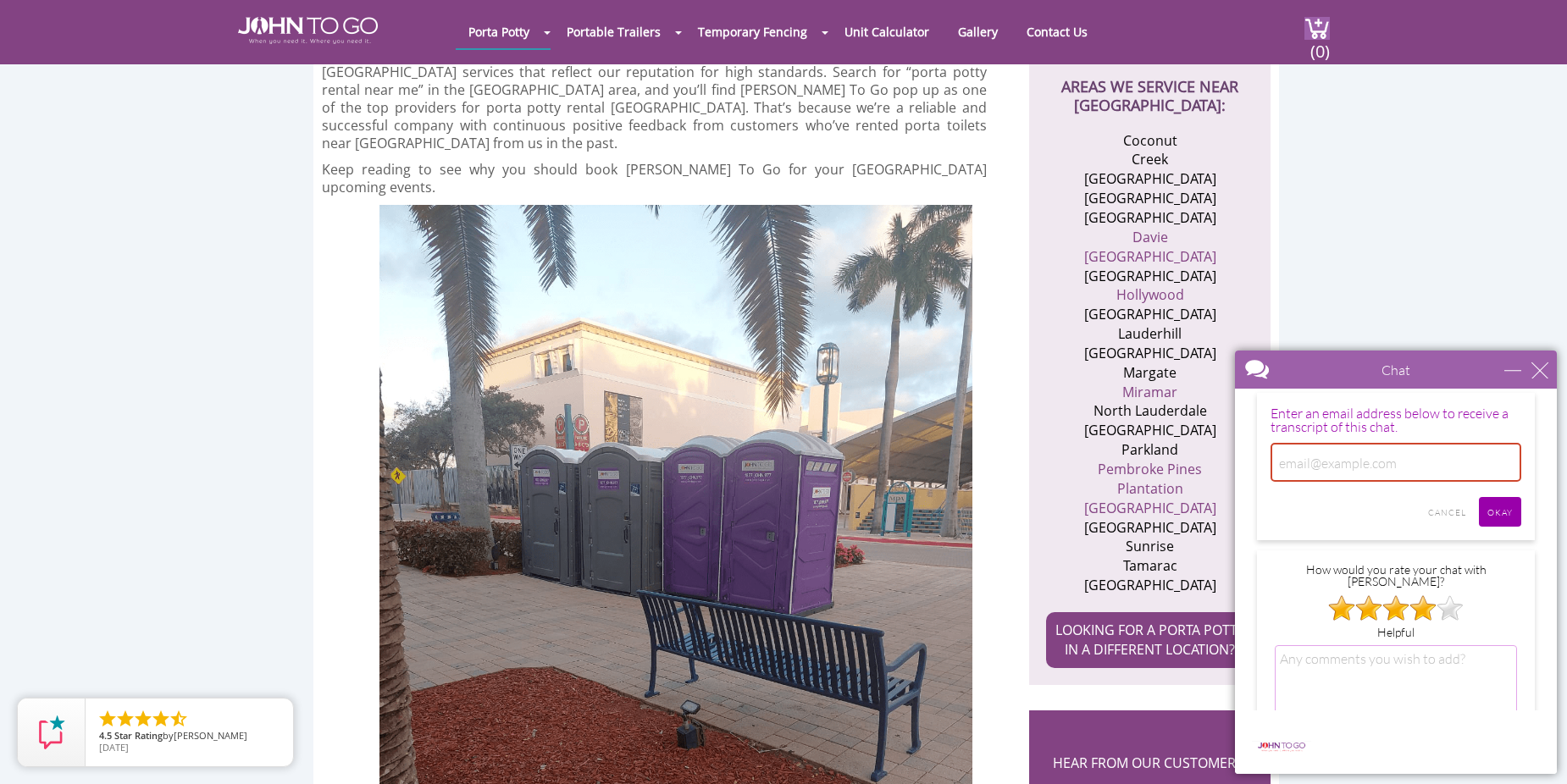
click at [1427, 779] on input "CANCEL" at bounding box center [1433, 793] width 55 height 29
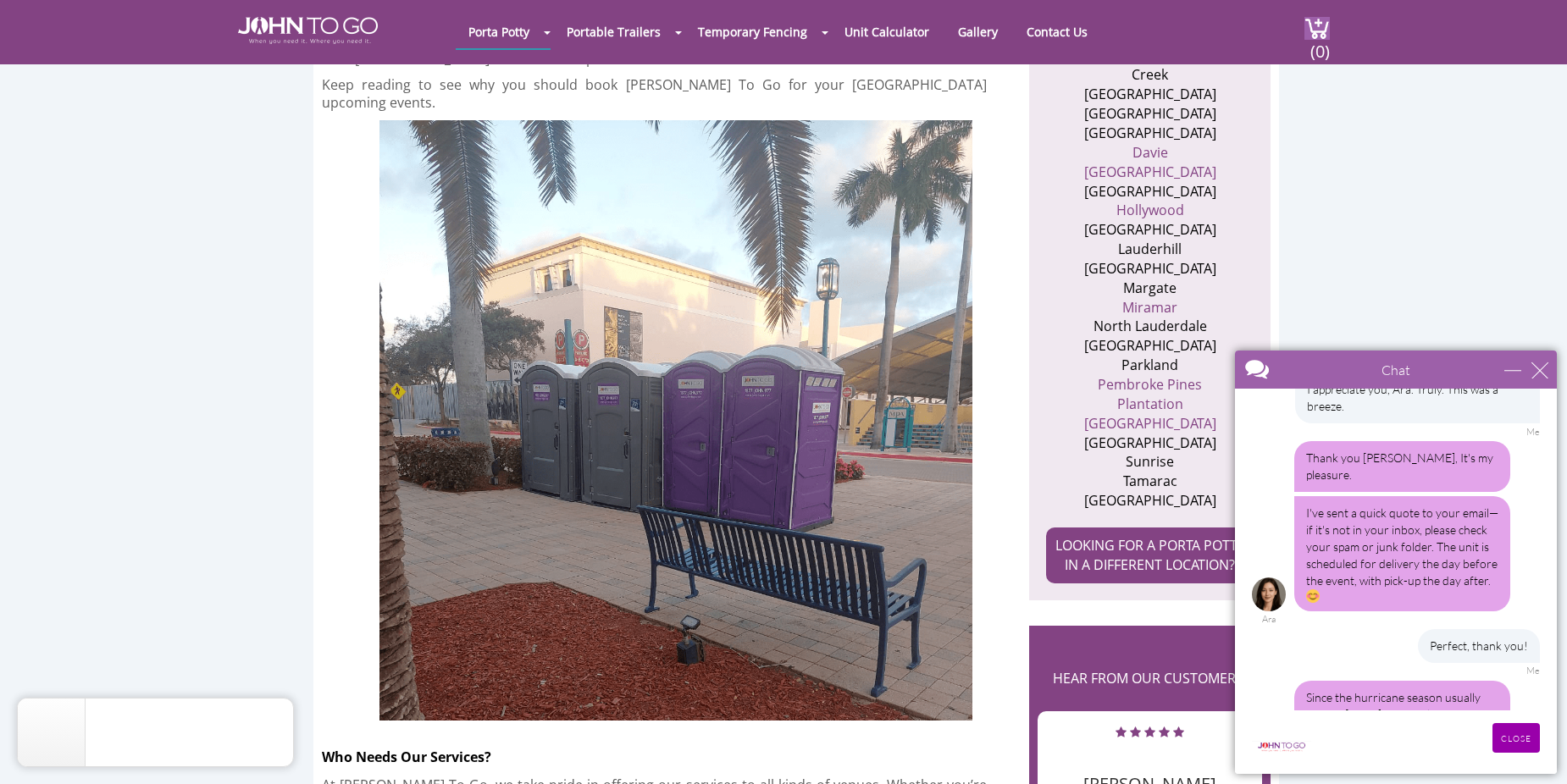
scroll to position [1343, 0]
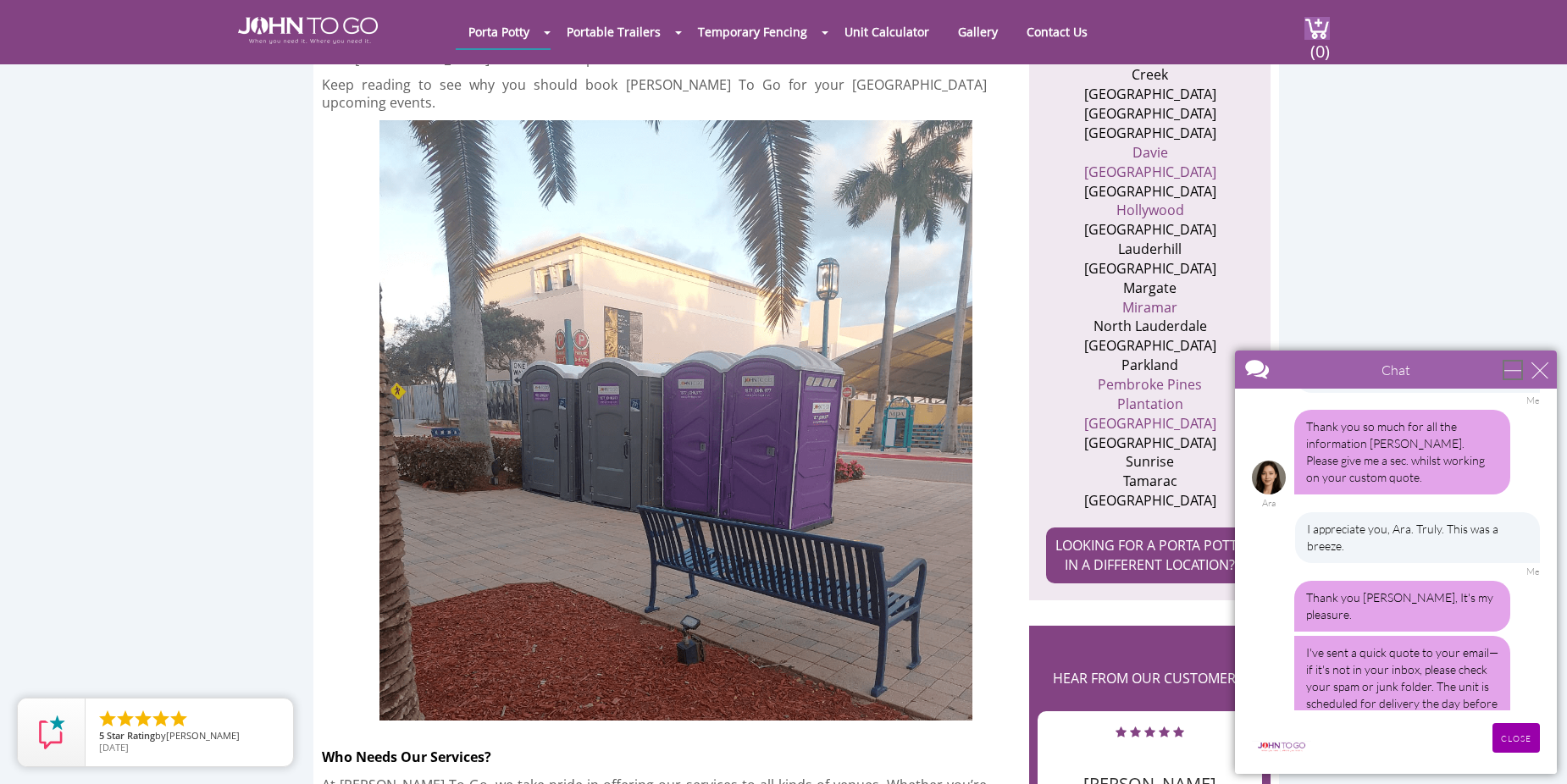
click at [1521, 373] on div "minimize" at bounding box center [1513, 370] width 17 height 17
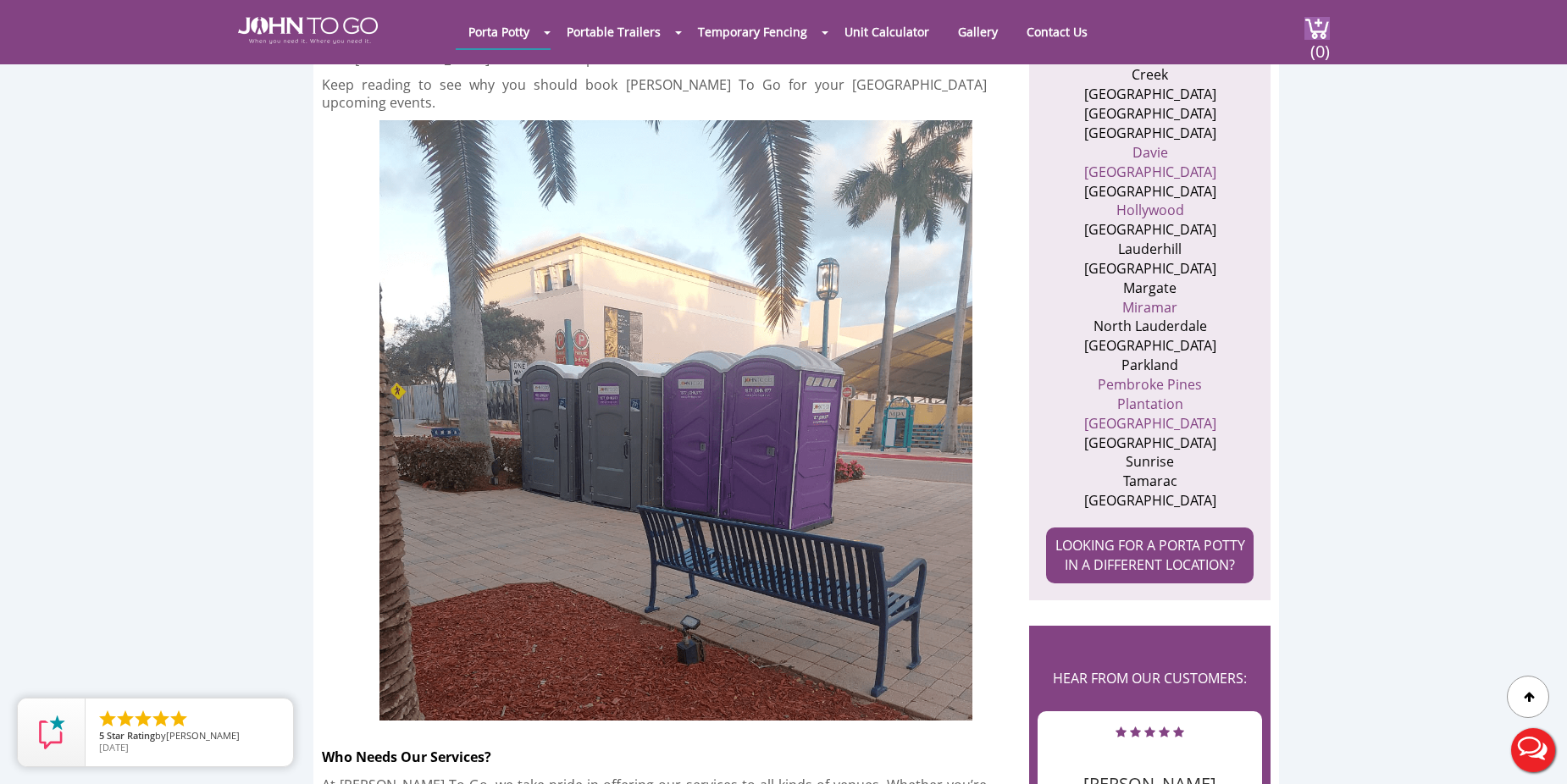
scroll to position [0, 0]
